Goal: Find specific page/section: Find specific page/section

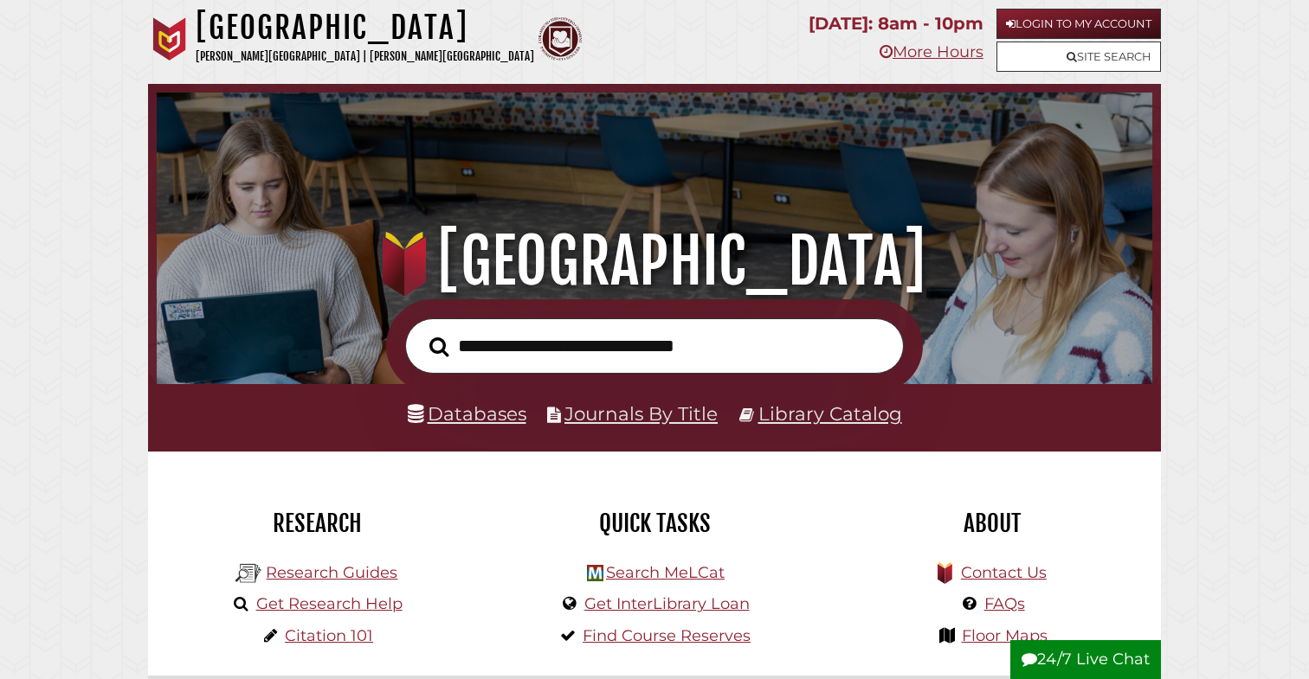
click at [491, 427] on li "Databases" at bounding box center [467, 414] width 119 height 33
click at [491, 420] on link "Databases" at bounding box center [467, 413] width 119 height 23
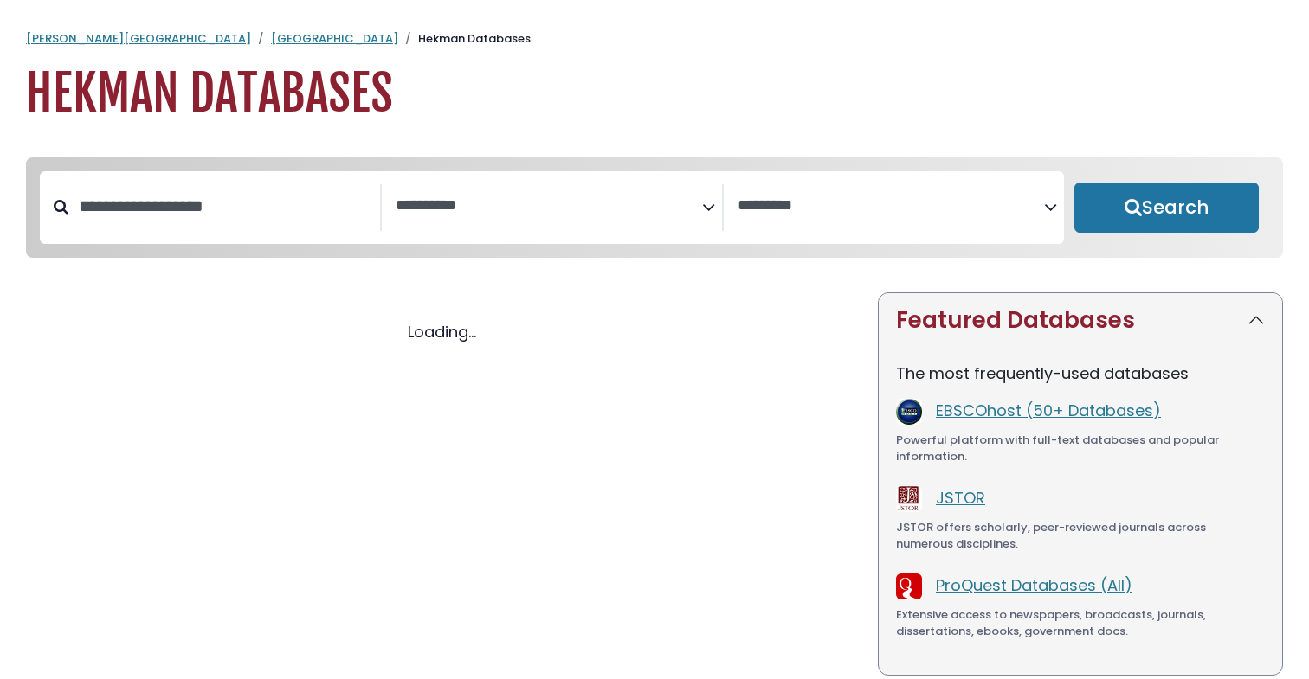
select select "Database Subject Filter"
select select "Database Vendors Filter"
select select "Database Subject Filter"
select select "Database Vendors Filter"
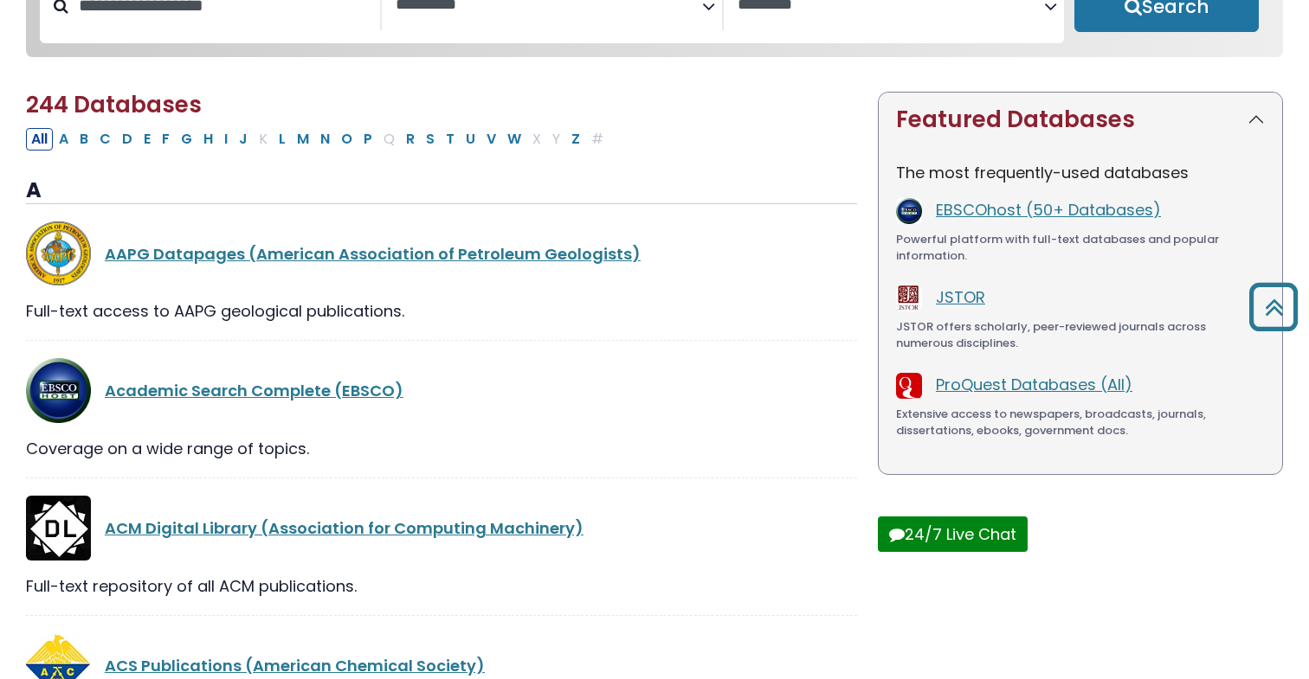
scroll to position [172, 0]
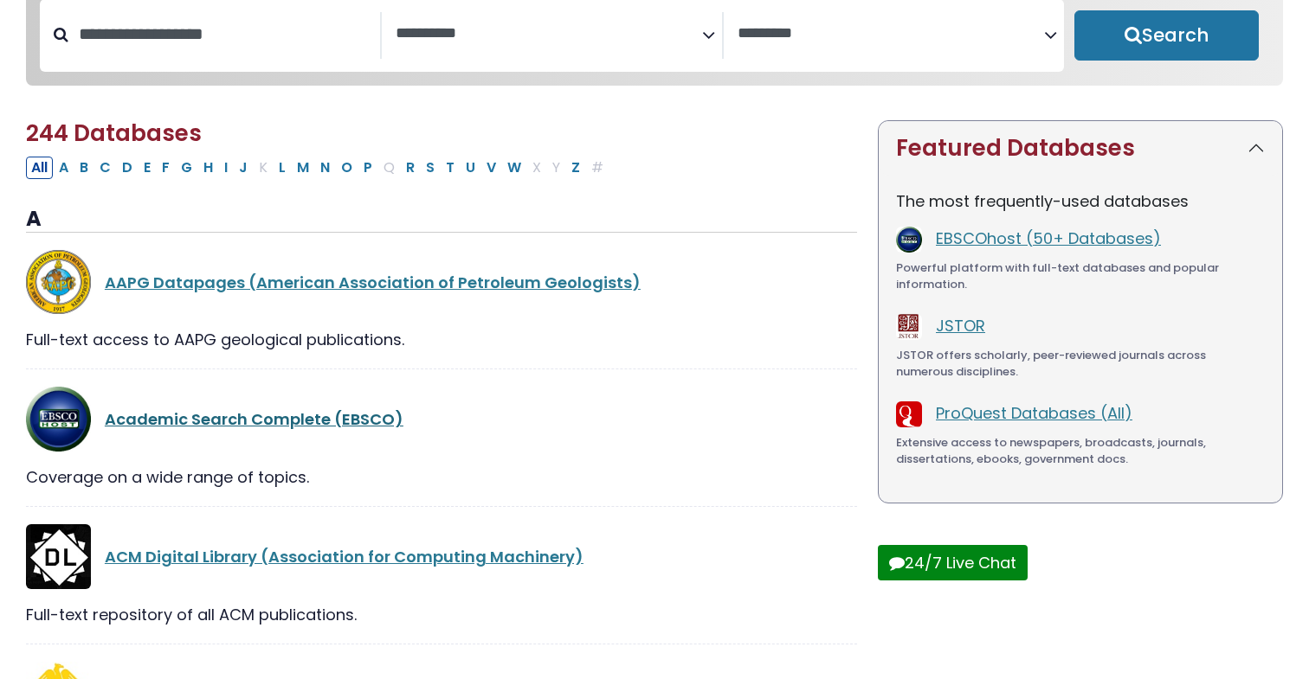
click at [366, 415] on link "Academic Search Complete (EBSCO)" at bounding box center [254, 419] width 299 height 22
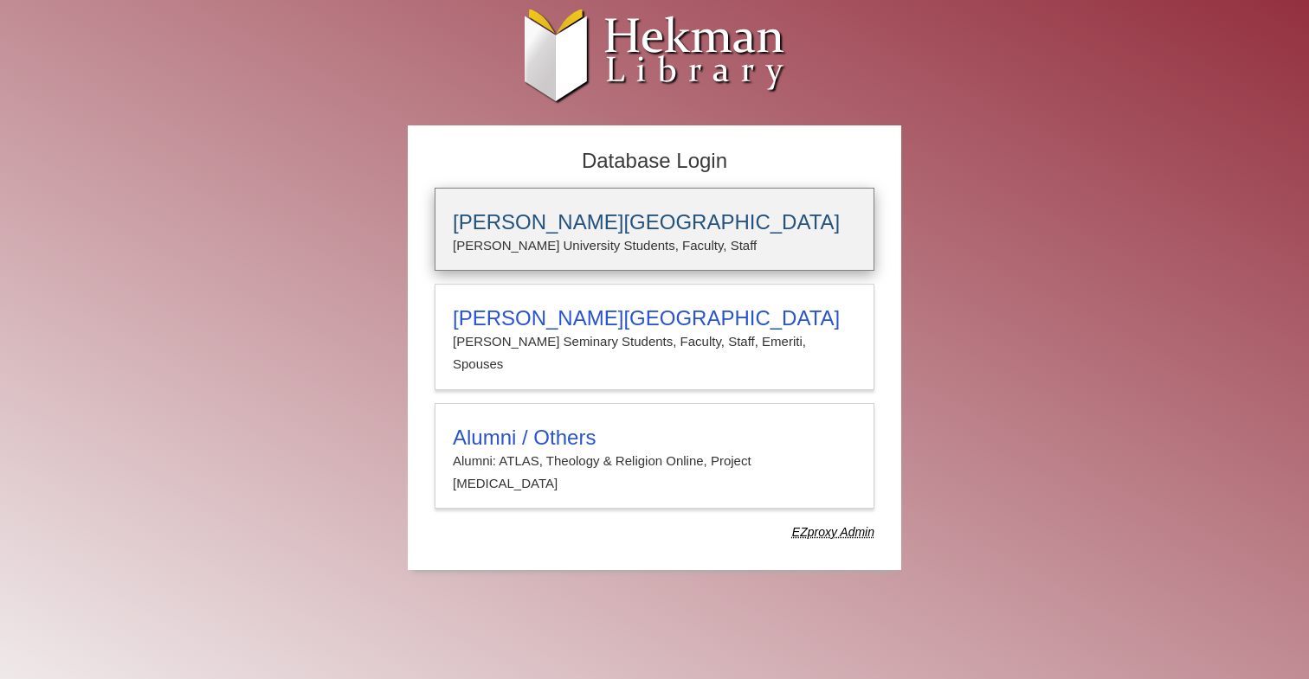
type input "**********"
click at [601, 204] on div "Calvin University Calvin University Students, Faculty, Staff" at bounding box center [654, 229] width 440 height 83
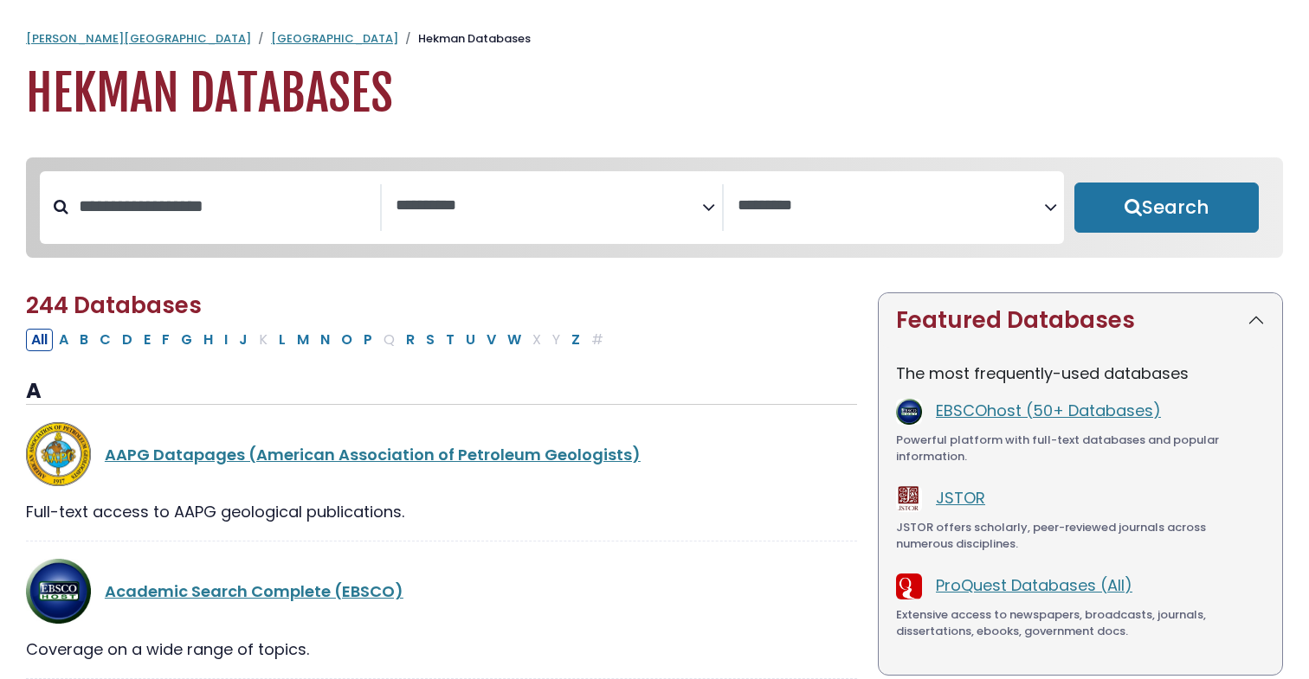
select select "Database Subject Filter"
select select "Database Vendors Filter"
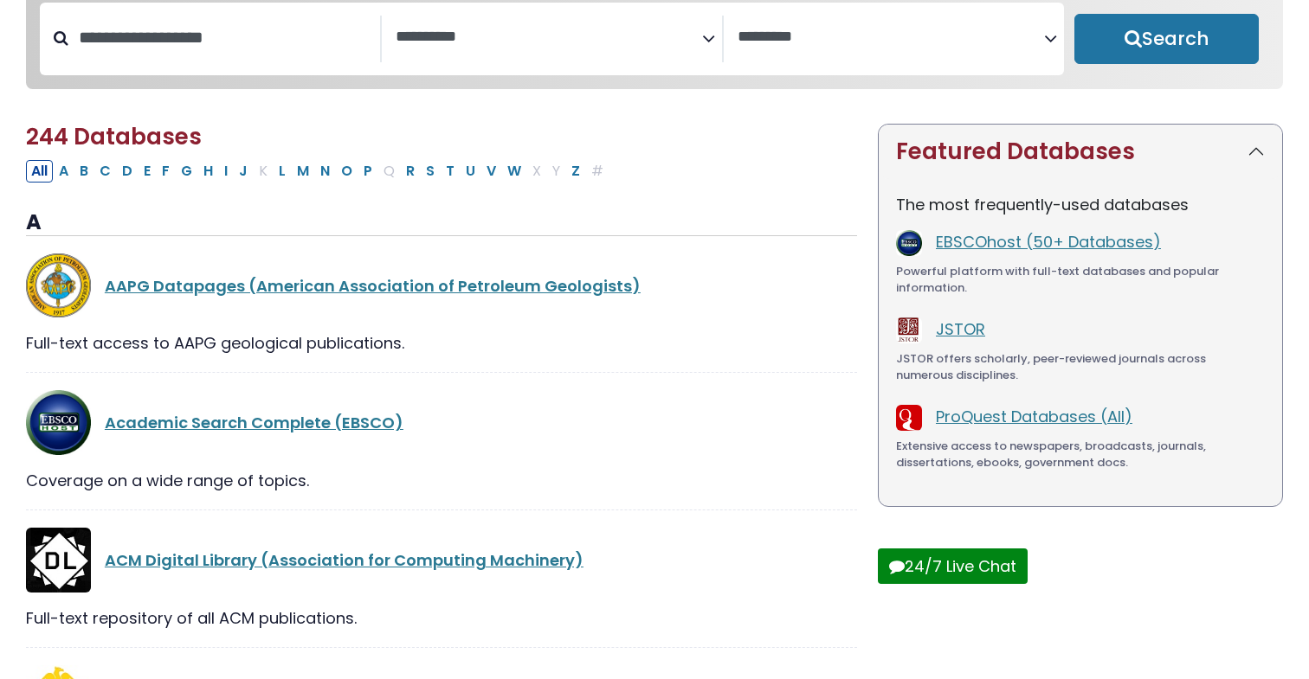
scroll to position [172, 0]
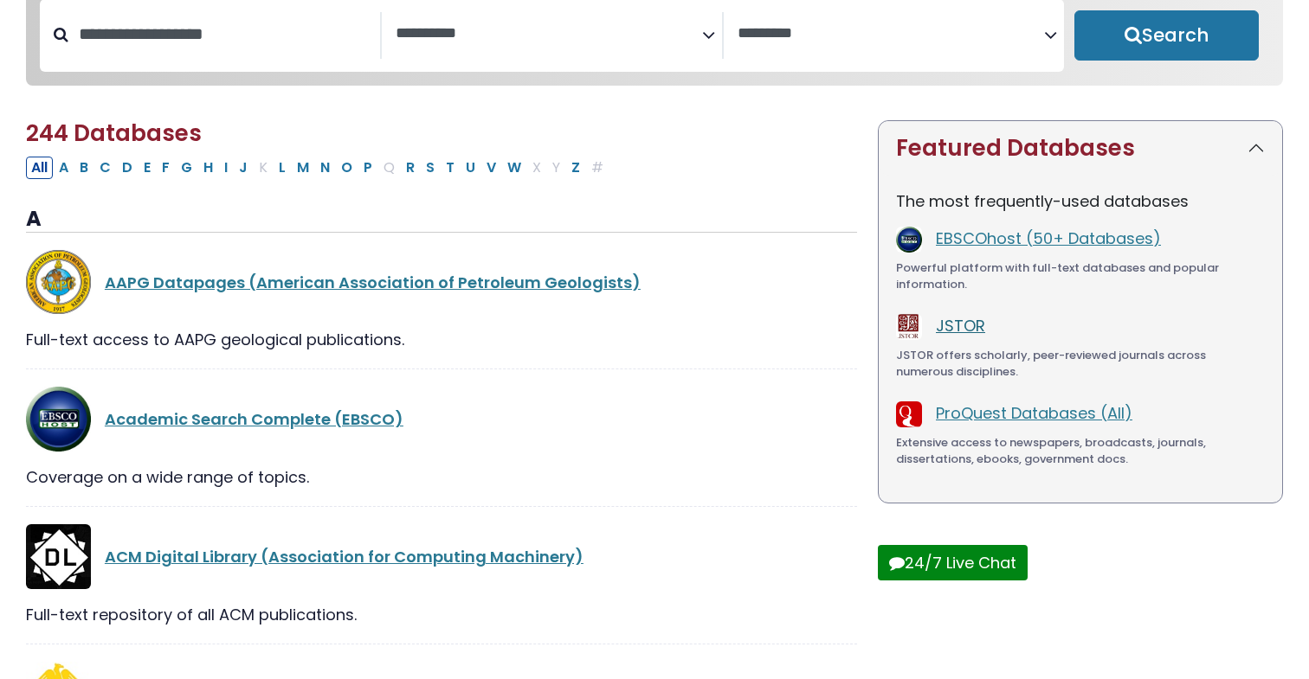
click at [959, 328] on link "JSTOR" at bounding box center [960, 326] width 49 height 22
